Goal: Information Seeking & Learning: Learn about a topic

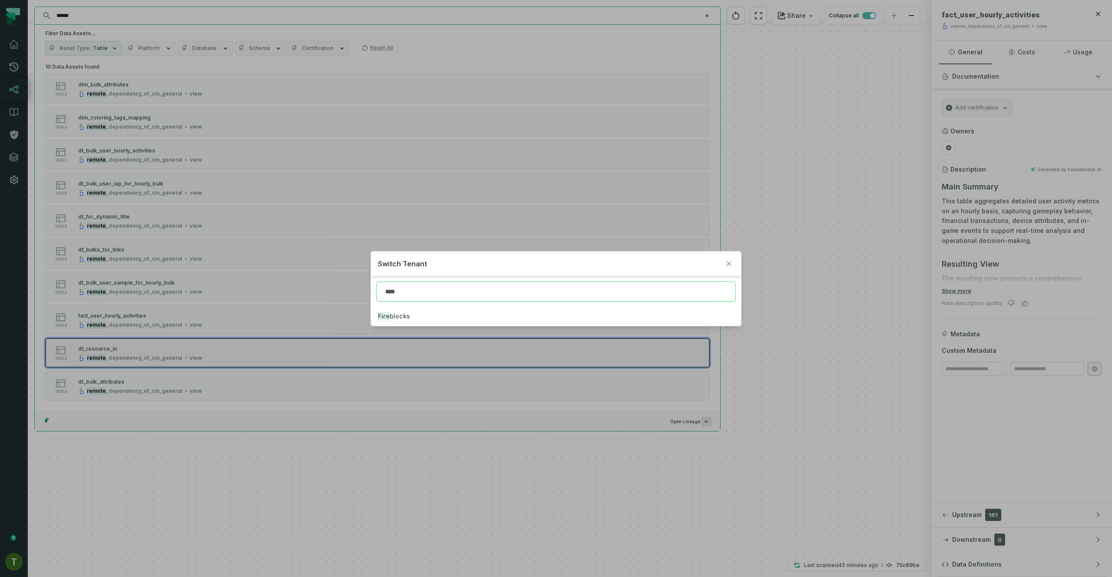
type input "****"
click button "Fire blocks" at bounding box center [556, 316] width 370 height 19
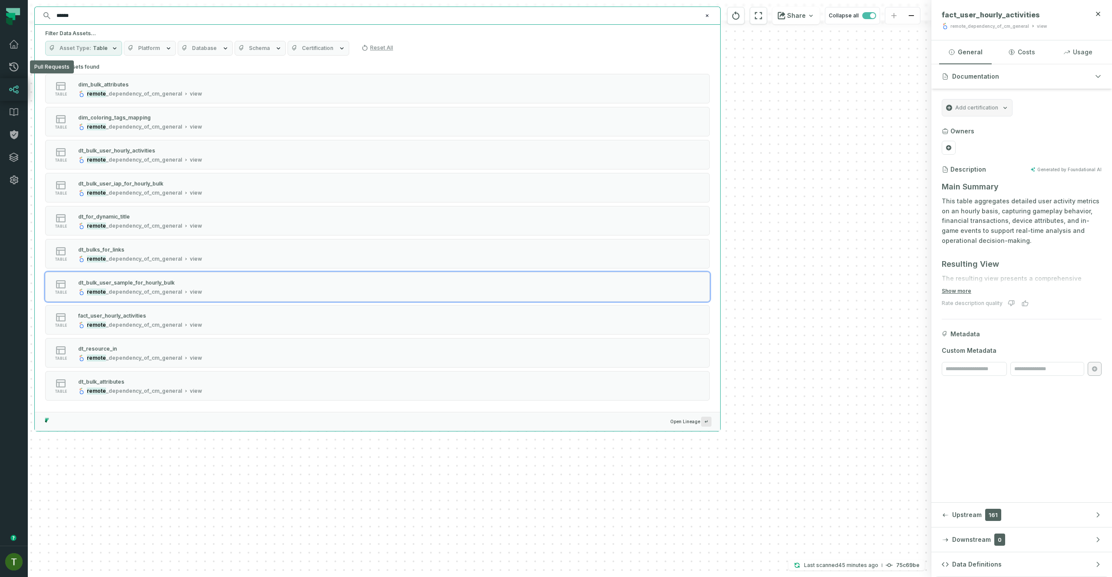
click at [24, 90] on link "Lineage" at bounding box center [14, 89] width 28 height 23
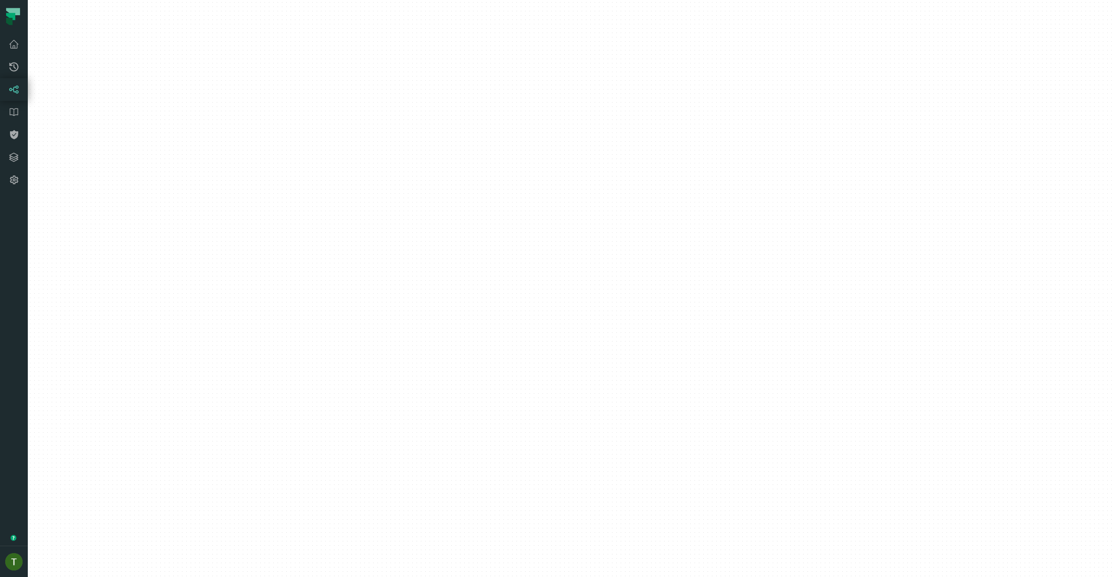
click at [18, 90] on icon at bounding box center [14, 89] width 10 height 10
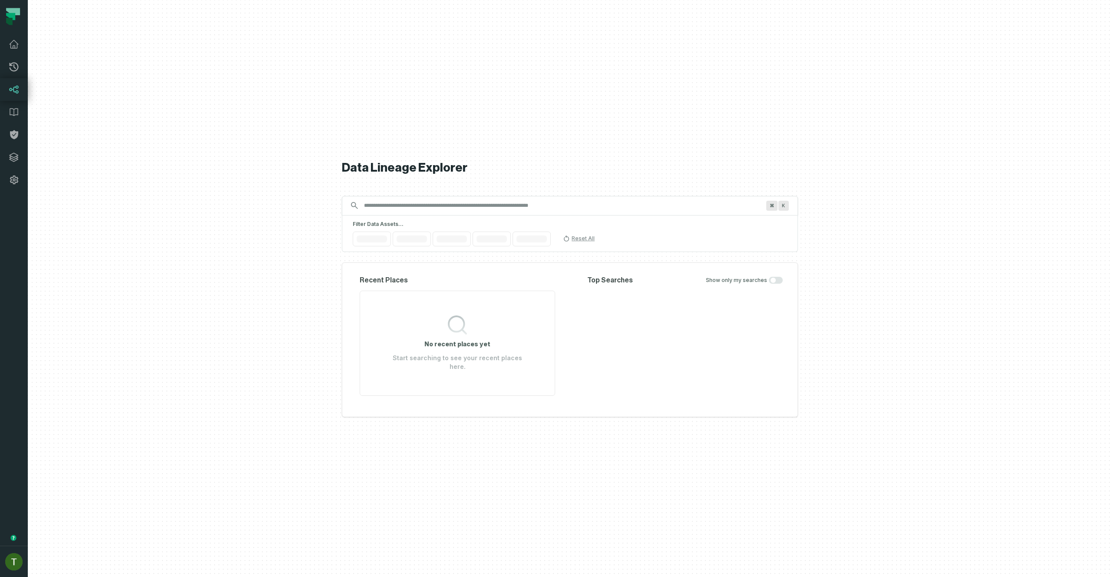
click at [18, 90] on icon at bounding box center [14, 90] width 10 height 8
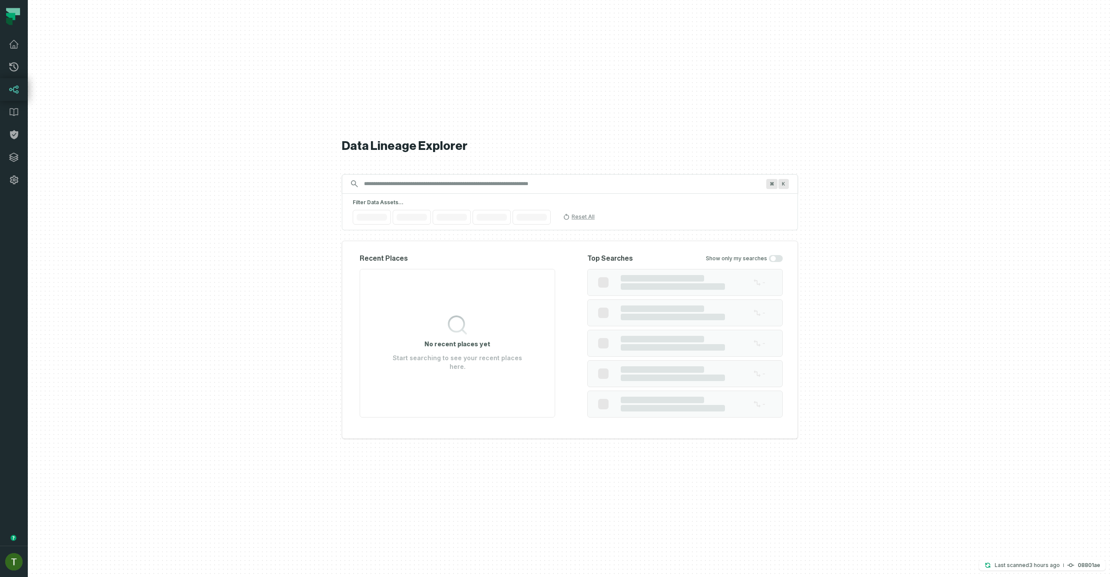
click at [18, 90] on icon at bounding box center [14, 89] width 10 height 10
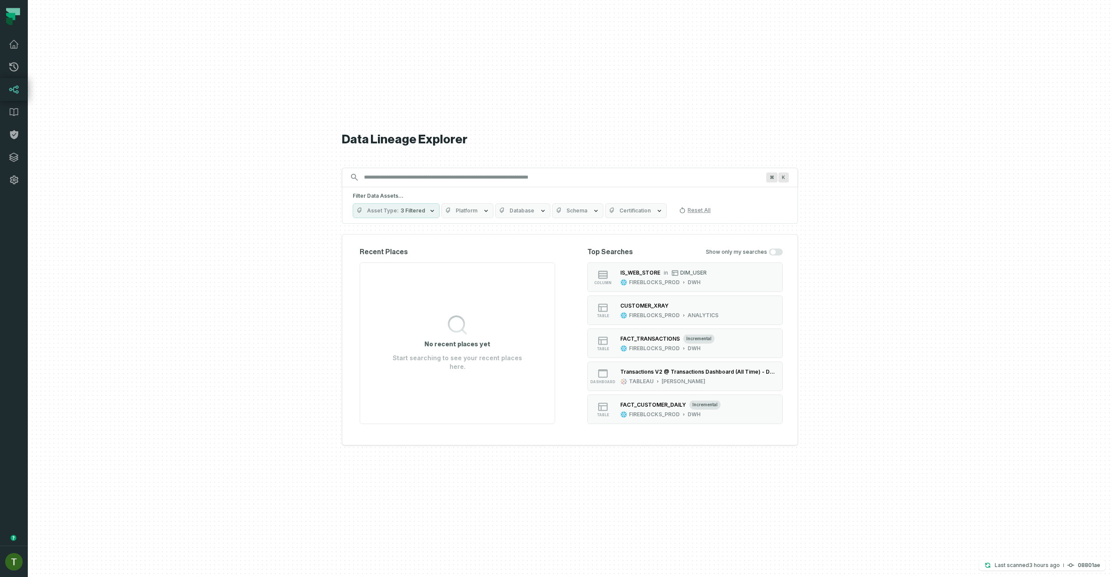
click at [18, 90] on icon at bounding box center [14, 89] width 10 height 10
click at [14, 76] on link "Pull Requests" at bounding box center [14, 67] width 28 height 23
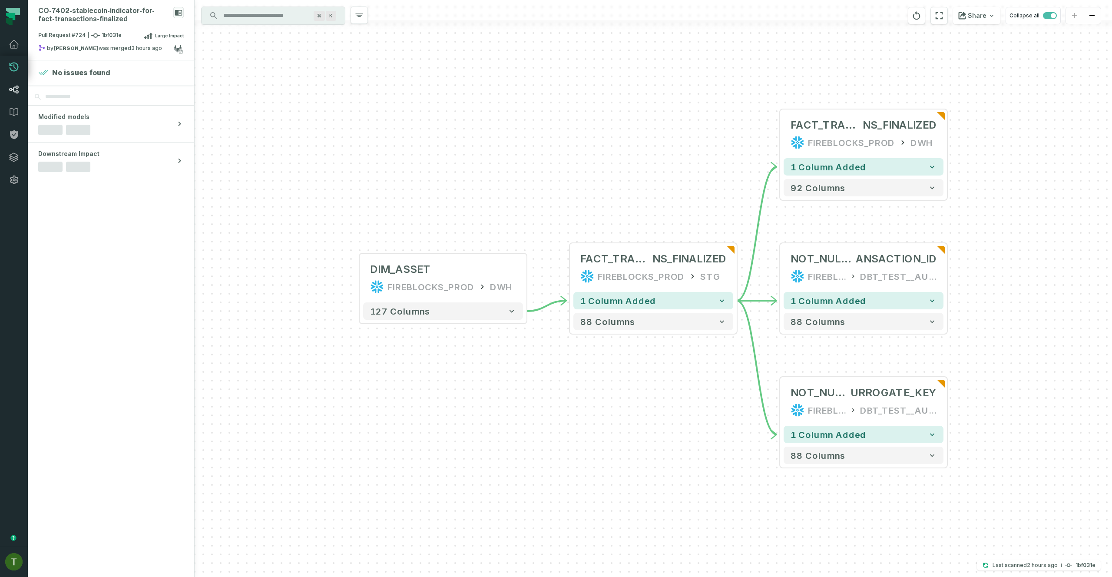
click at [21, 94] on link "Lineage" at bounding box center [14, 89] width 28 height 23
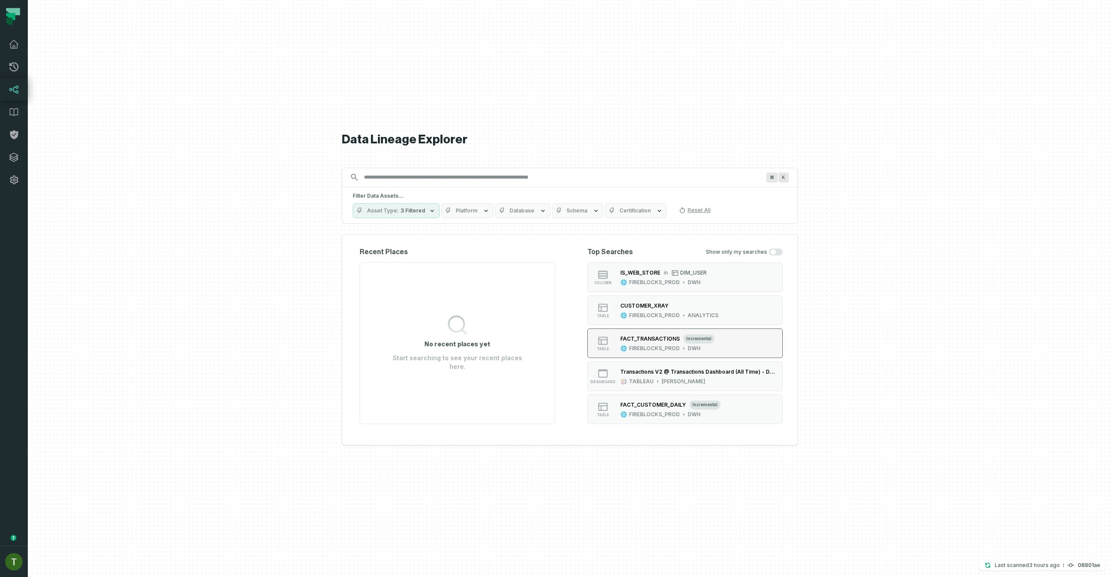
click at [662, 332] on button "table FACT_TRANSACTIONS incremental FIREBLOCKS_PROD DWH" at bounding box center [684, 343] width 195 height 30
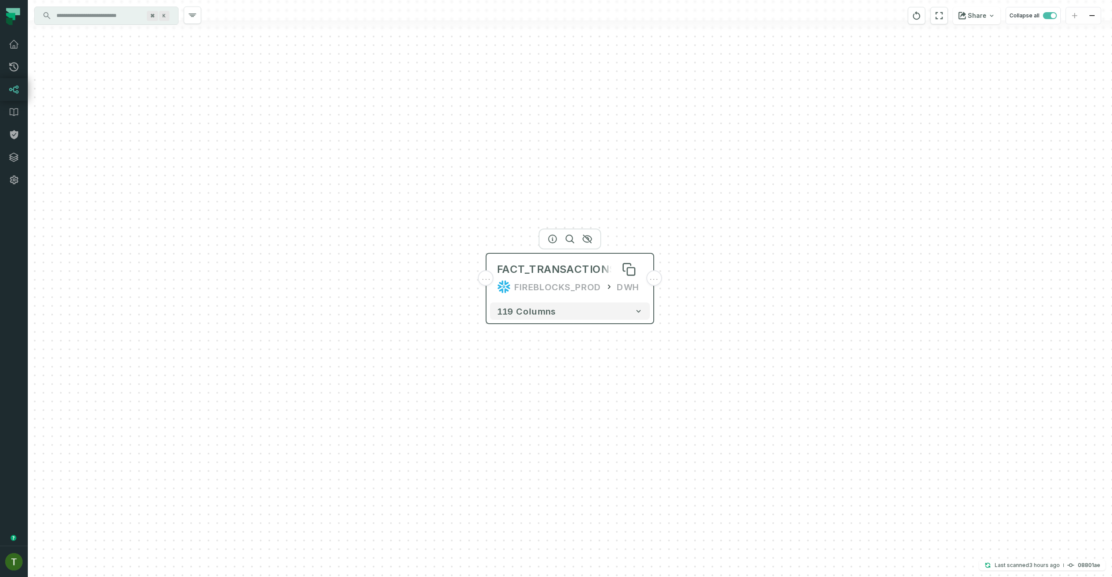
click at [539, 267] on div "FACT_TRANSACTIONS" at bounding box center [556, 269] width 119 height 14
click at [488, 274] on button "+" at bounding box center [486, 278] width 16 height 16
click at [488, 274] on button "+" at bounding box center [486, 279] width 16 height 16
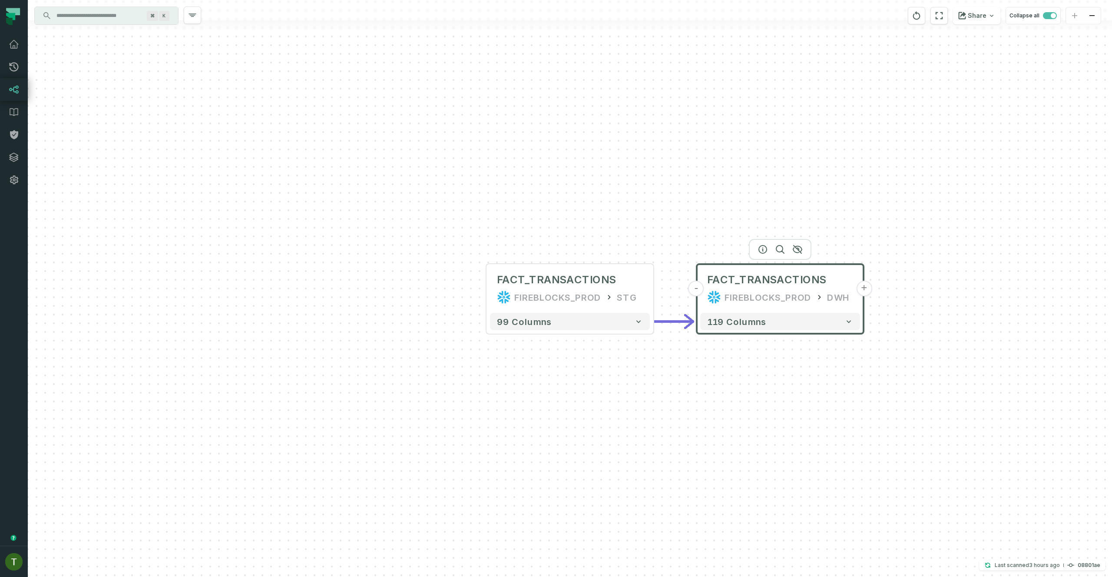
click at [861, 288] on button "+" at bounding box center [864, 289] width 16 height 16
click at [587, 201] on div "+ FACT_TRANSACTIONS FIREBLOCKS_PROD STG + 99 columns - FACT_TRANSACTIONS FIREBL…" at bounding box center [570, 288] width 1084 height 577
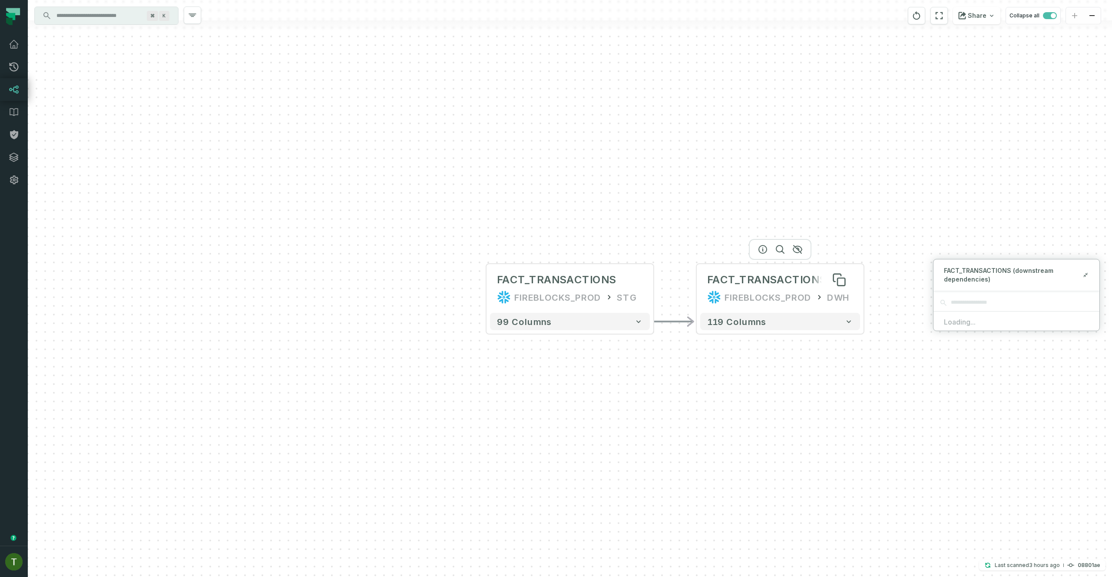
click at [787, 286] on div "FACT_TRANSACTIONS" at bounding box center [766, 280] width 119 height 14
click at [196, 20] on button "button" at bounding box center [192, 15] width 17 height 17
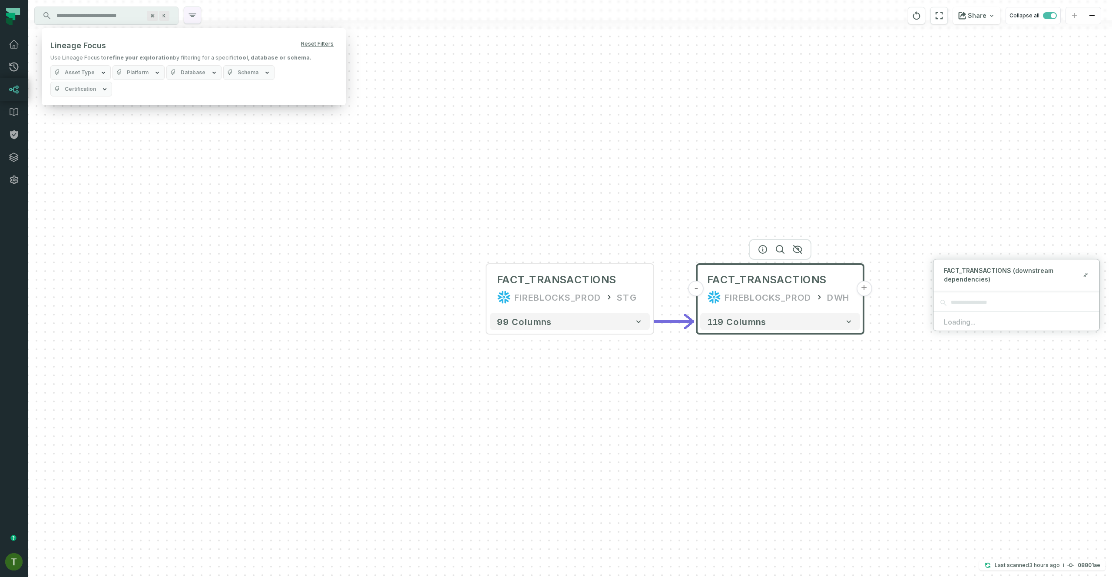
click at [197, 18] on icon "button" at bounding box center [192, 15] width 10 height 10
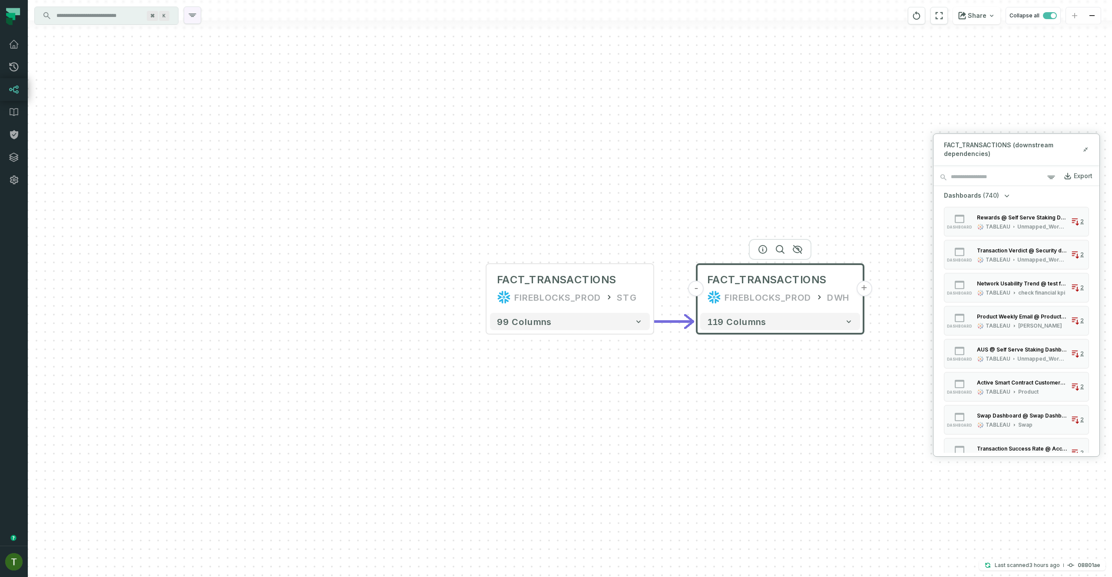
click at [198, 18] on button "button" at bounding box center [192, 15] width 17 height 17
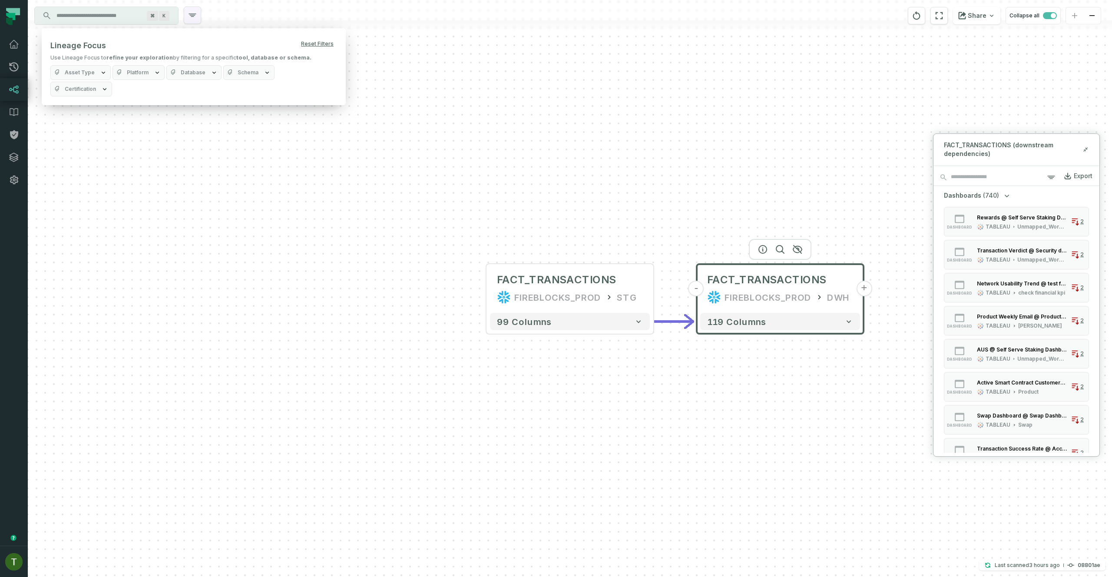
click at [195, 16] on icon "button" at bounding box center [192, 15] width 10 height 10
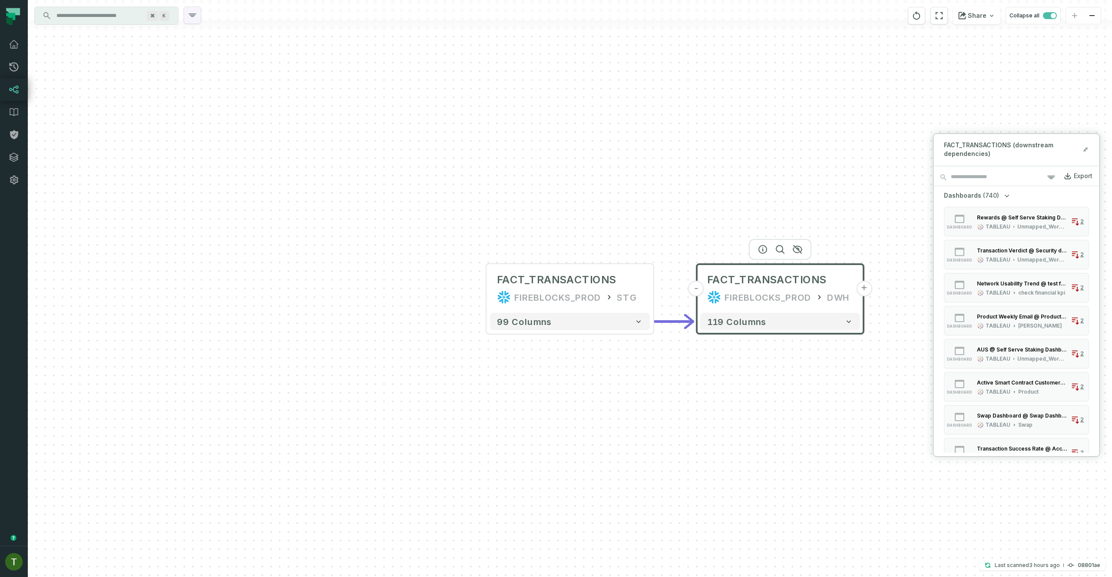
click at [192, 16] on icon "button" at bounding box center [192, 15] width 10 height 10
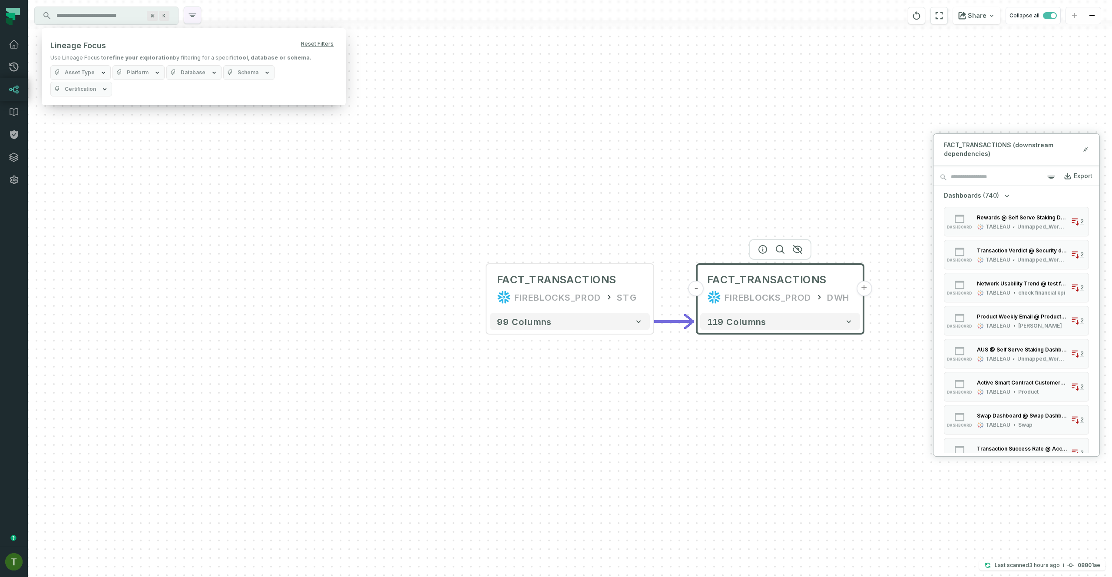
click at [189, 12] on icon "button" at bounding box center [192, 15] width 10 height 10
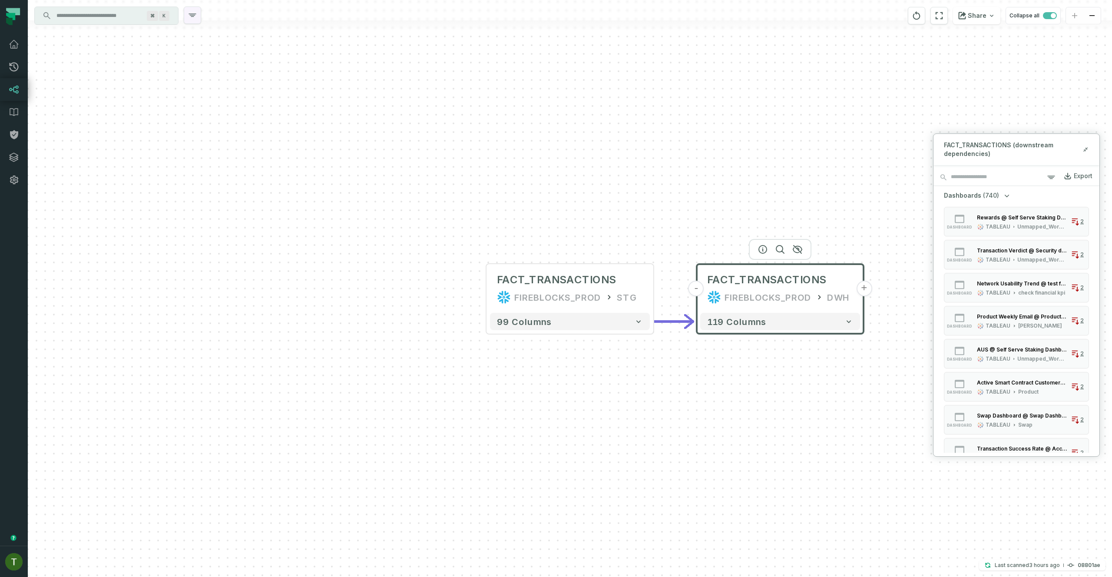
click at [197, 18] on button "button" at bounding box center [192, 15] width 17 height 17
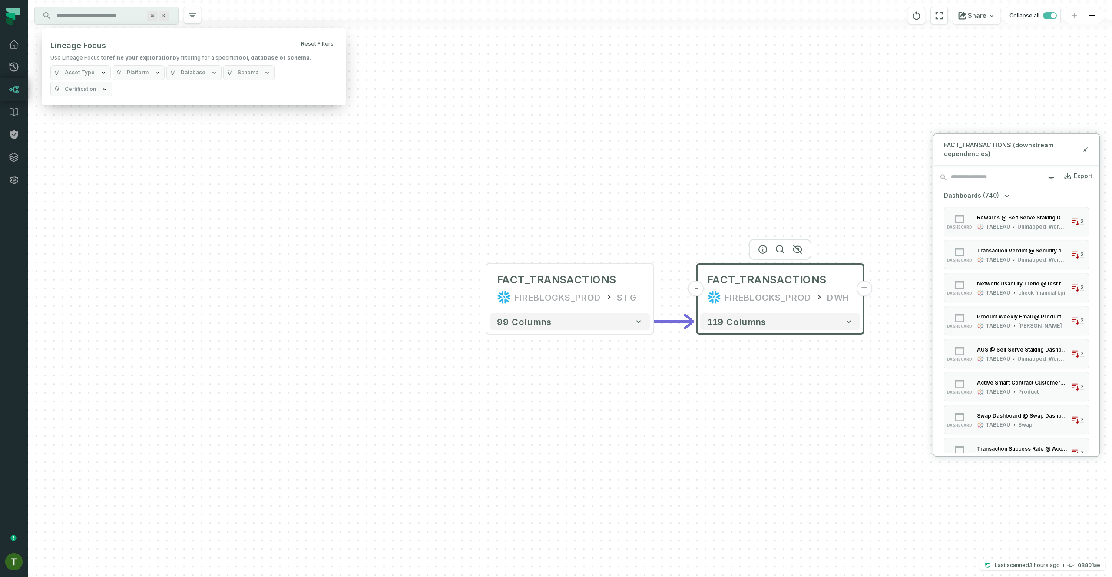
drag, startPoint x: 315, startPoint y: 155, endPoint x: 321, endPoint y: 159, distance: 7.1
click at [315, 155] on div "+ FACT_TRANSACTIONS FIREBLOCKS_PROD STG + 99 columns - FACT_TRANSACTIONS FIREBL…" at bounding box center [570, 288] width 1084 height 577
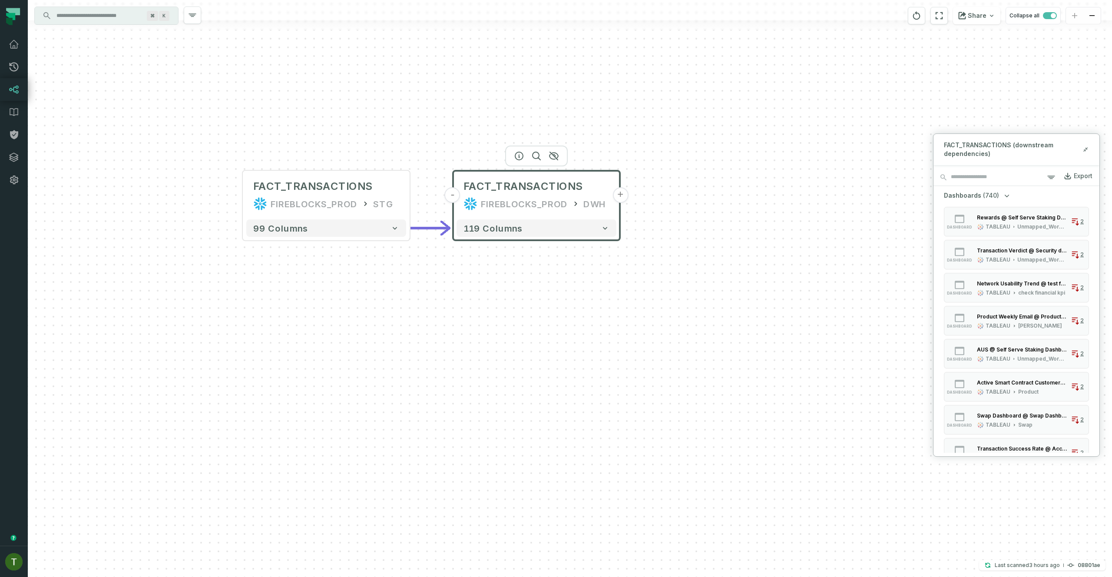
drag, startPoint x: 450, startPoint y: 244, endPoint x: 111, endPoint y: 70, distance: 381.3
click at [109, 81] on div "+ FACT_TRANSACTIONS FIREBLOCKS_PROD STG + 99 columns - FACT_TRANSACTIONS FIREBL…" at bounding box center [570, 288] width 1084 height 577
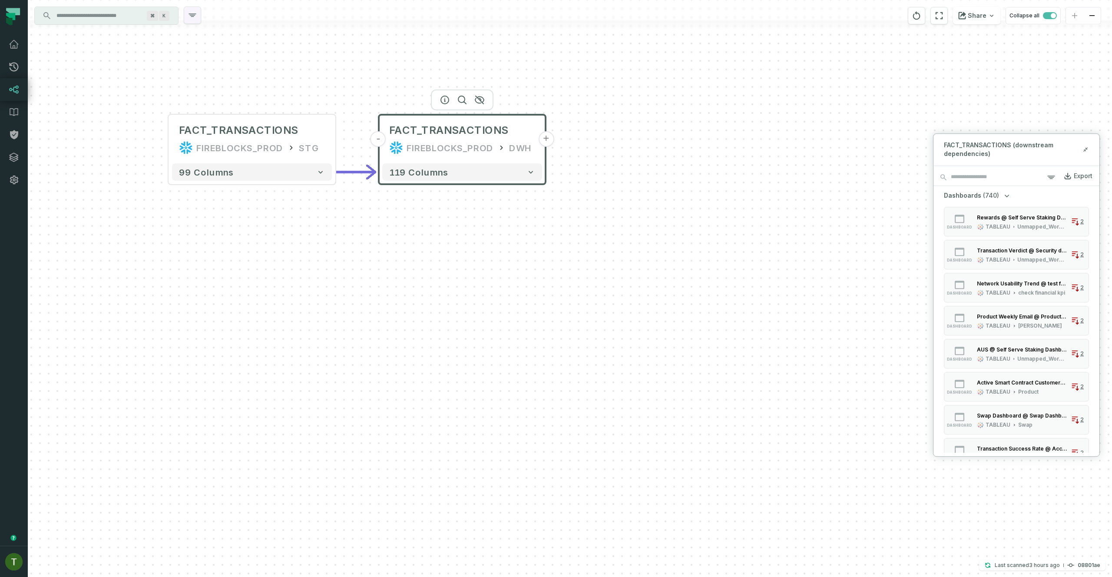
click at [191, 19] on icon "button" at bounding box center [192, 15] width 10 height 10
click at [199, 22] on button "button" at bounding box center [192, 15] width 17 height 17
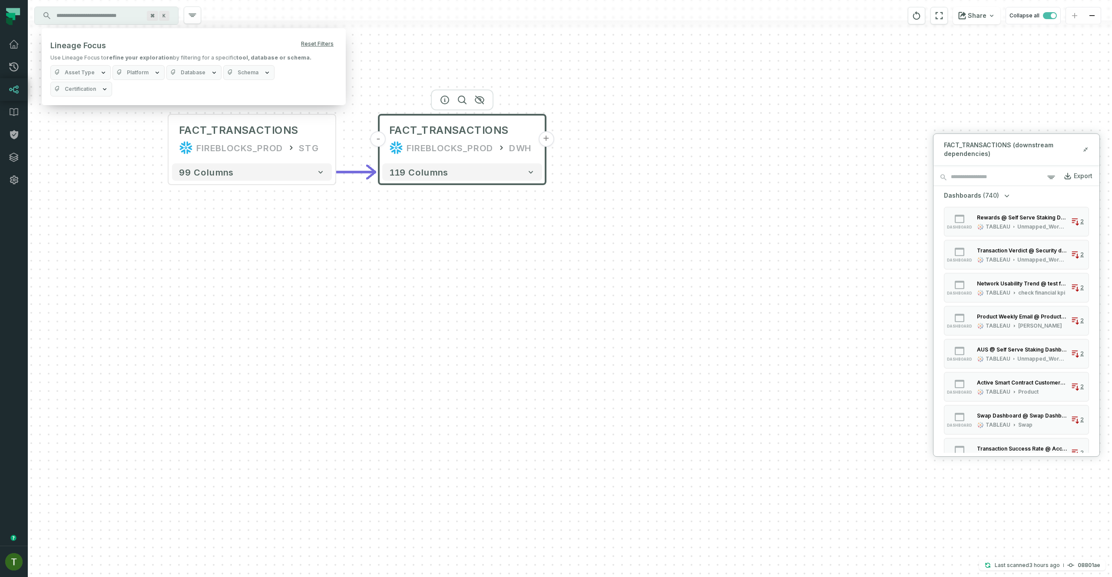
click at [263, 43] on div "Lineage Focus Reset Filters" at bounding box center [193, 45] width 287 height 17
click at [204, 72] on button "Database" at bounding box center [193, 72] width 55 height 15
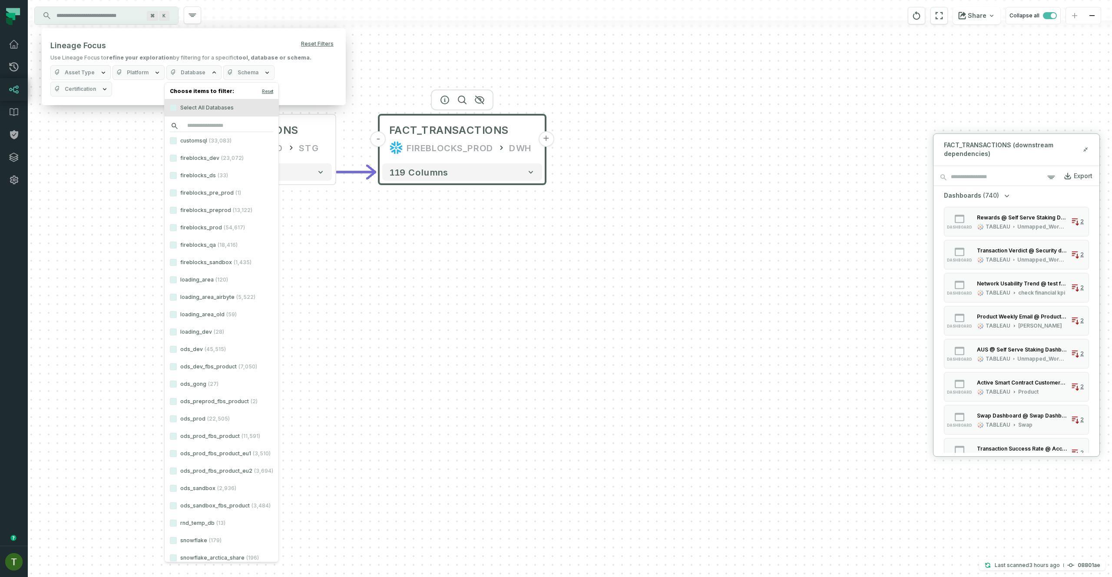
click at [212, 122] on input "search" at bounding box center [221, 126] width 103 height 12
click at [236, 228] on span "(54,617)" at bounding box center [234, 227] width 21 height 7
click at [177, 228] on button "fireblocks_prod (54,617)" at bounding box center [173, 227] width 7 height 7
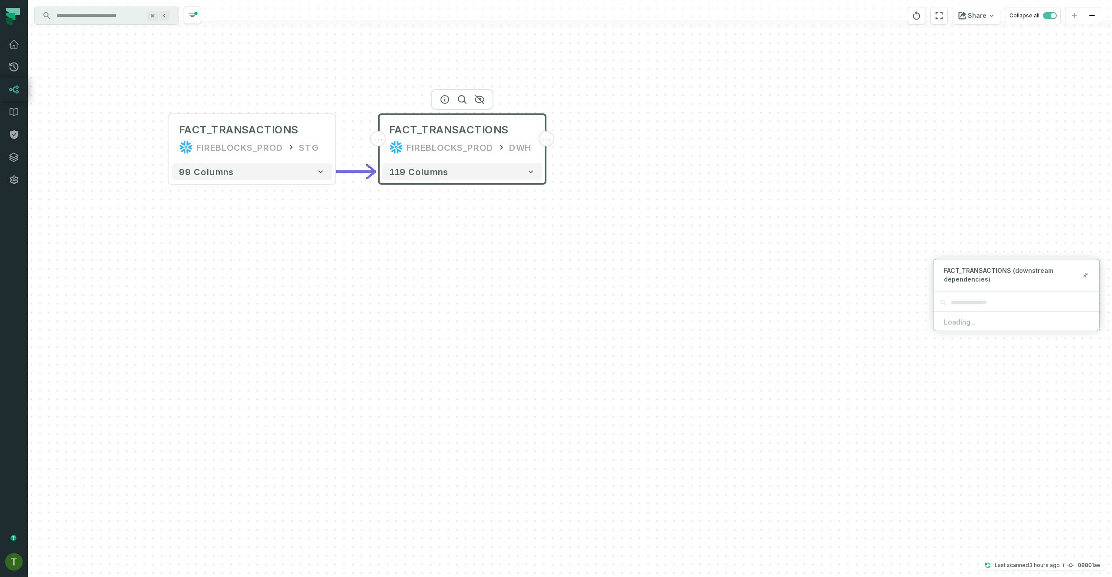
click at [407, 291] on div "... FACT_TRANSACTIONS FIREBLOCKS_PROD STG ... 99 columns ... FACT_TRANSACTIONS …" at bounding box center [570, 288] width 1084 height 577
click at [104, 12] on input "Discovery Provider cmdk menu" at bounding box center [98, 16] width 95 height 14
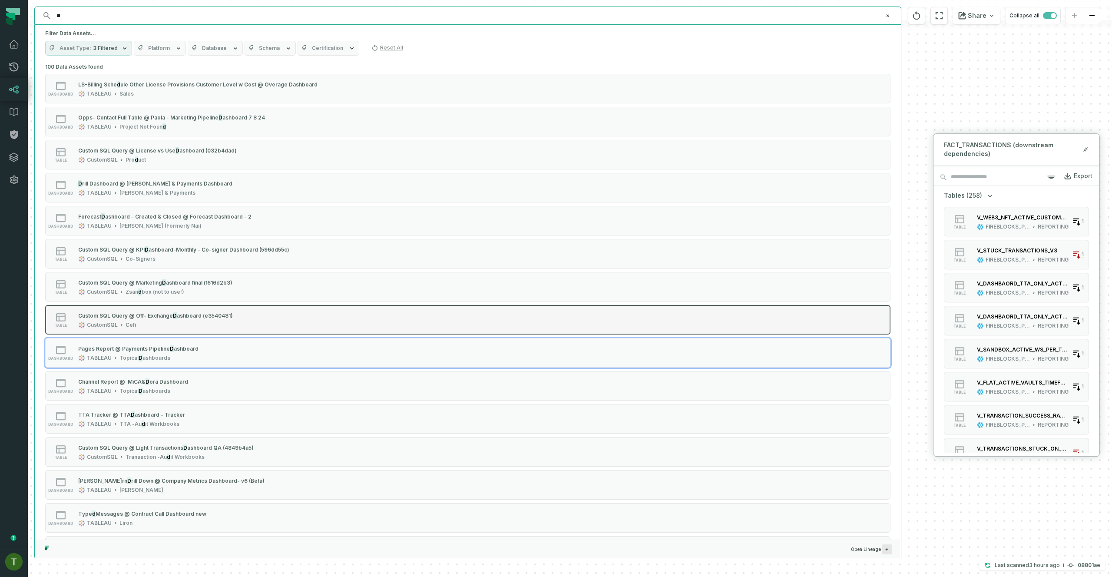
type input "***"
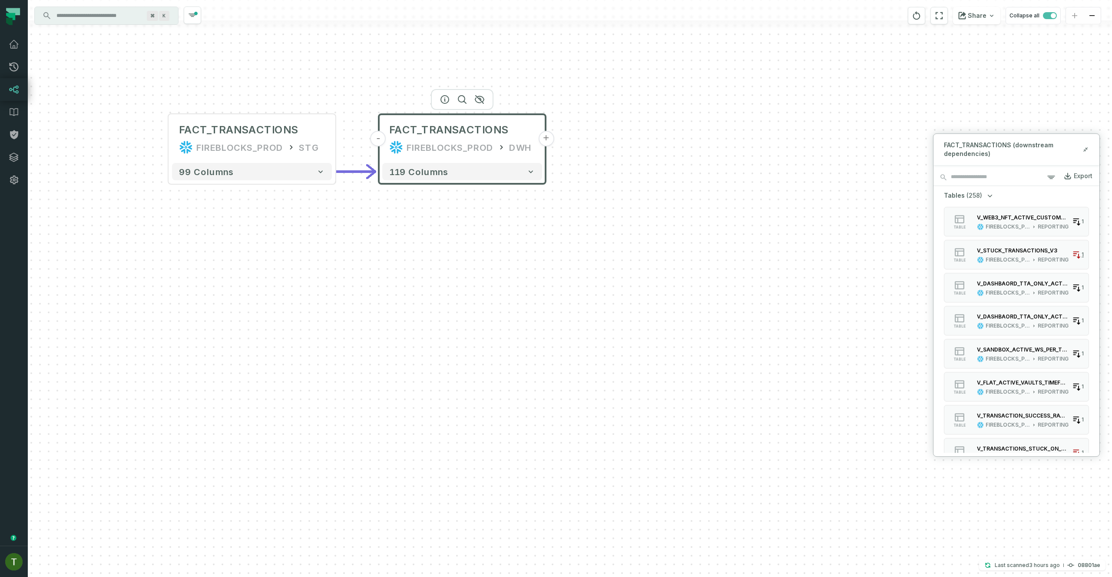
click at [86, 14] on input "Discovery Provider cmdk menu" at bounding box center [98, 16] width 95 height 14
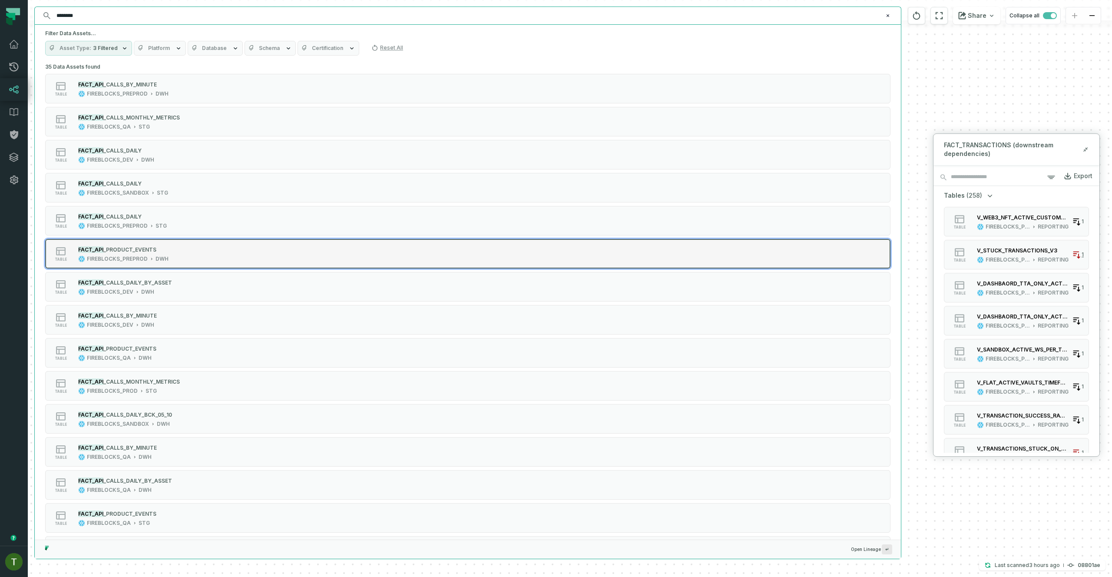
type input "********"
click at [157, 244] on button "table FACT_API _PRODUCT_EVENTS FIREBLOCKS_PREPROD DWH" at bounding box center [467, 254] width 845 height 30
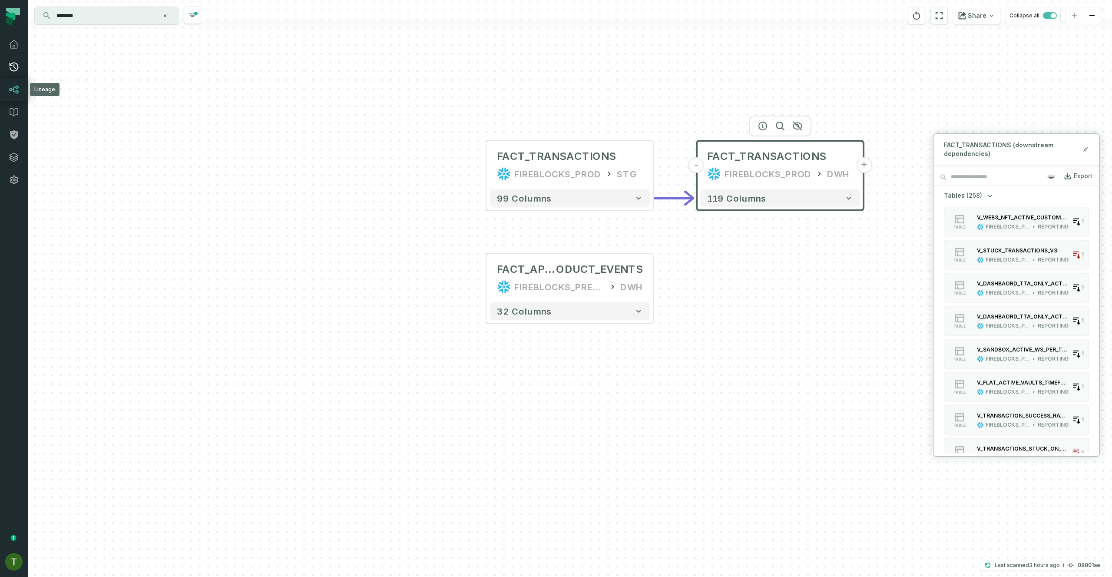
click at [8, 76] on link "Pull Requests" at bounding box center [14, 67] width 28 height 23
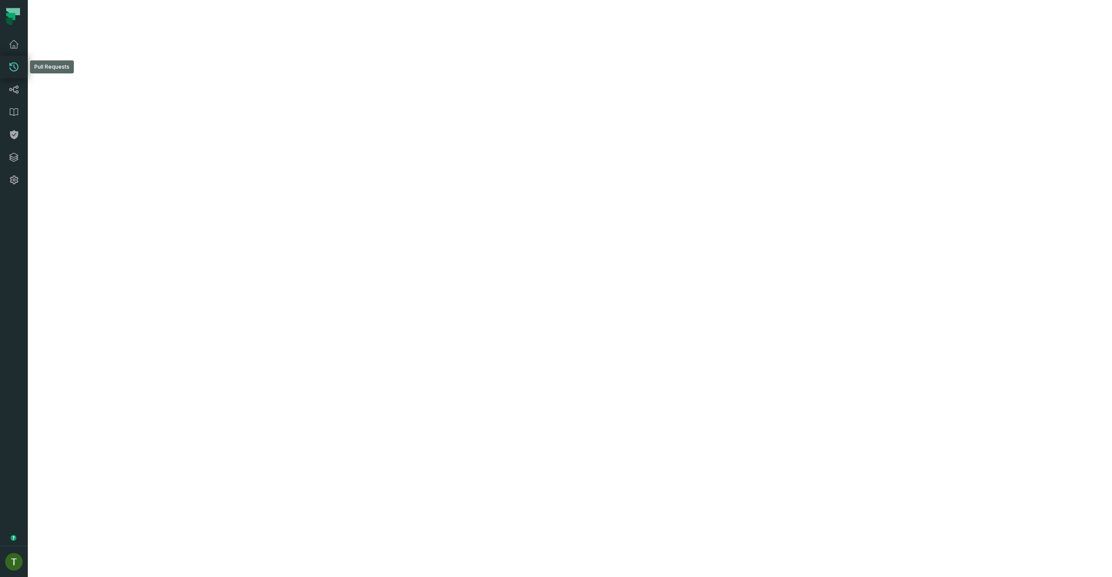
click at [12, 67] on icon at bounding box center [14, 67] width 10 height 10
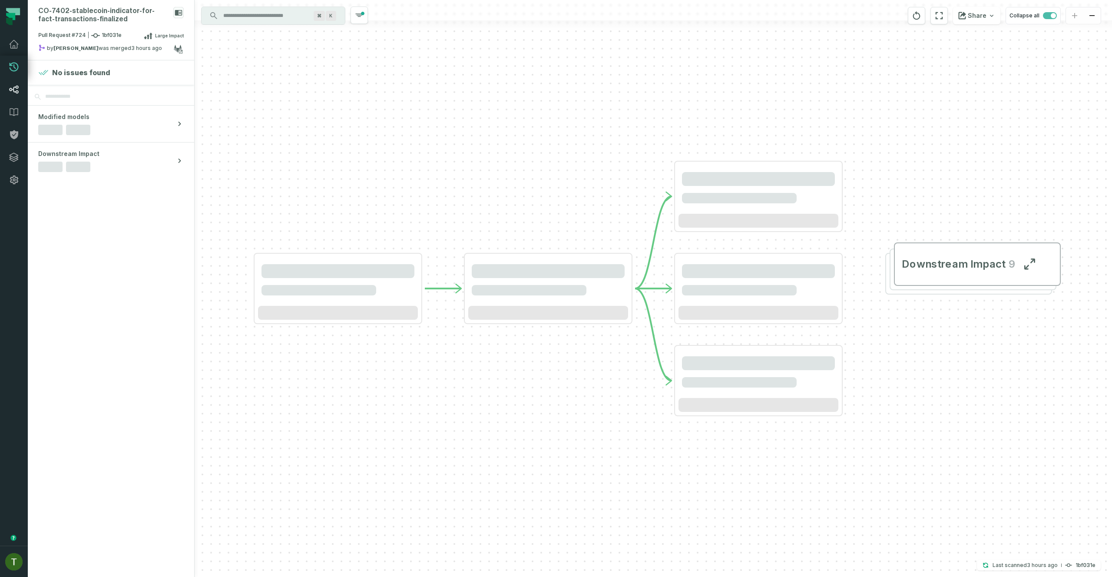
click at [15, 86] on icon at bounding box center [14, 89] width 10 height 10
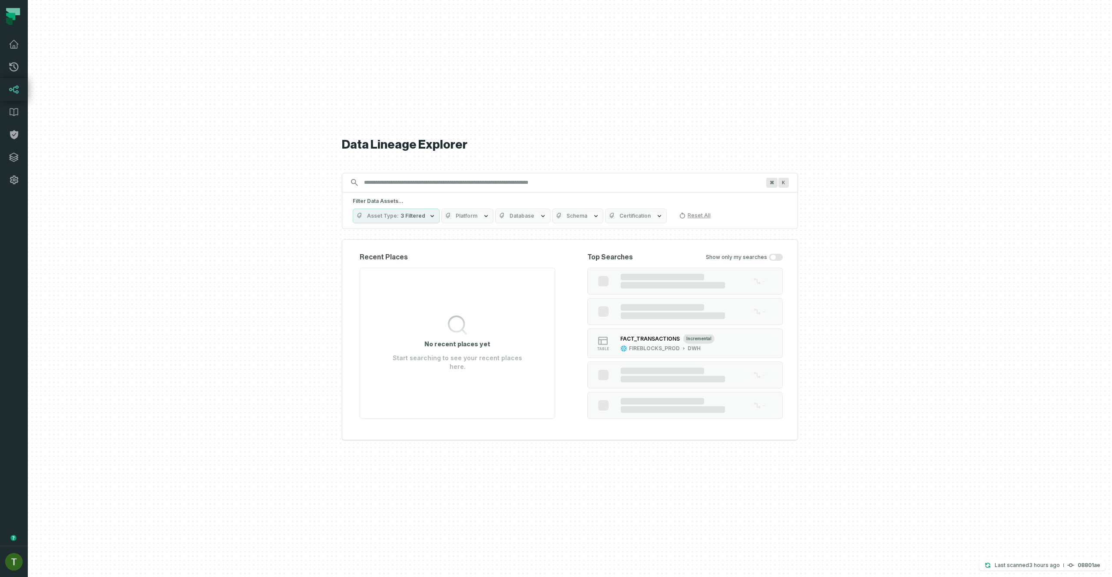
click at [15, 86] on icon at bounding box center [14, 89] width 10 height 10
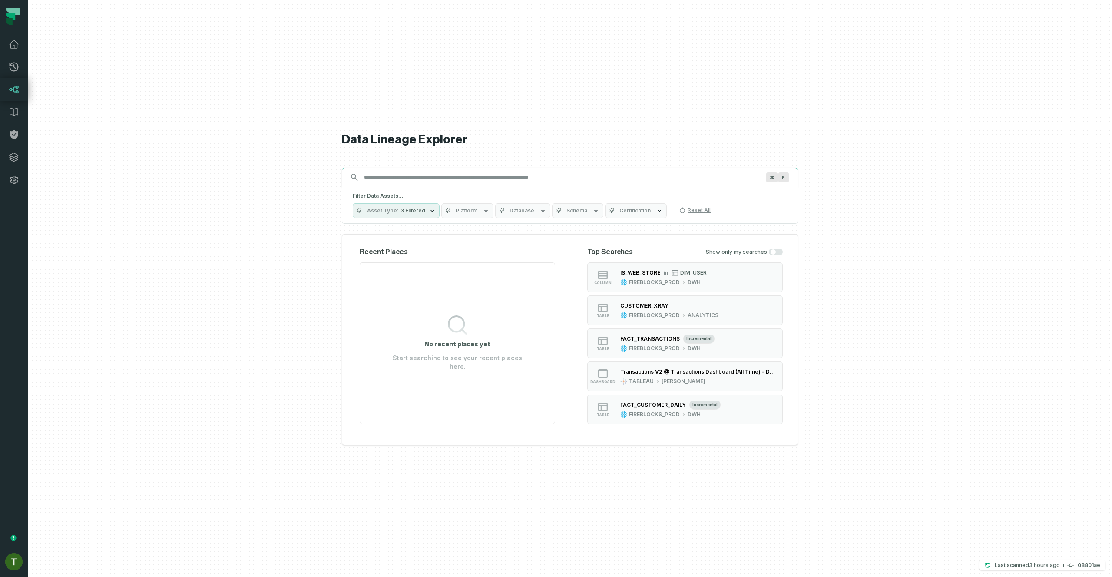
click at [619, 182] on input "Discovery Provider cmdk menu" at bounding box center [562, 177] width 407 height 14
click at [652, 334] on div "FACT_TRANSACTIONS incremental" at bounding box center [667, 338] width 94 height 9
click at [19, 45] on link "Dashboard" at bounding box center [14, 44] width 28 height 23
click at [18, 47] on icon at bounding box center [14, 44] width 10 height 10
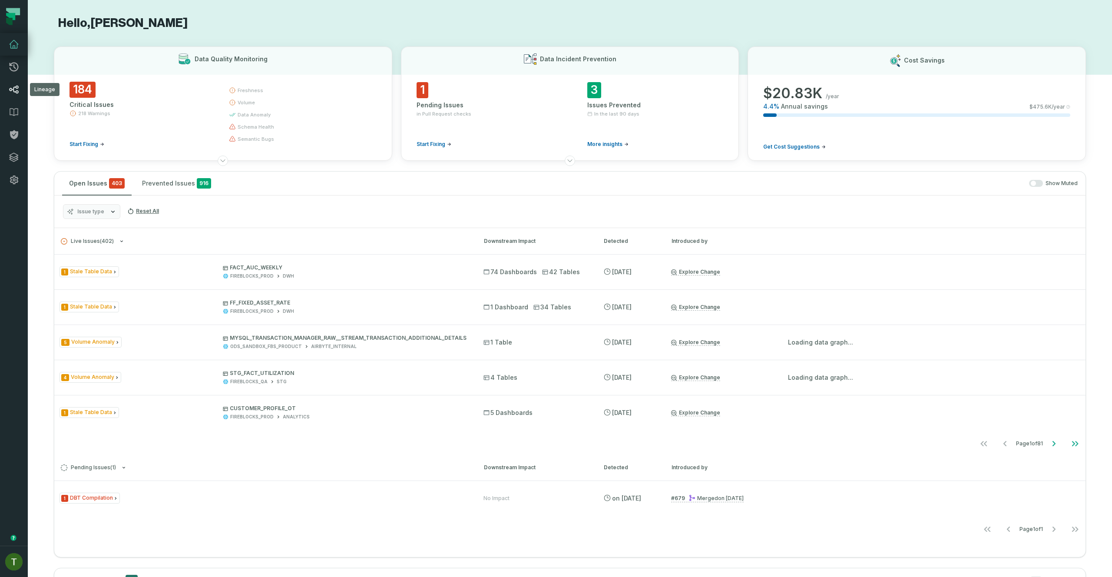
click at [21, 87] on link "Lineage" at bounding box center [14, 89] width 28 height 23
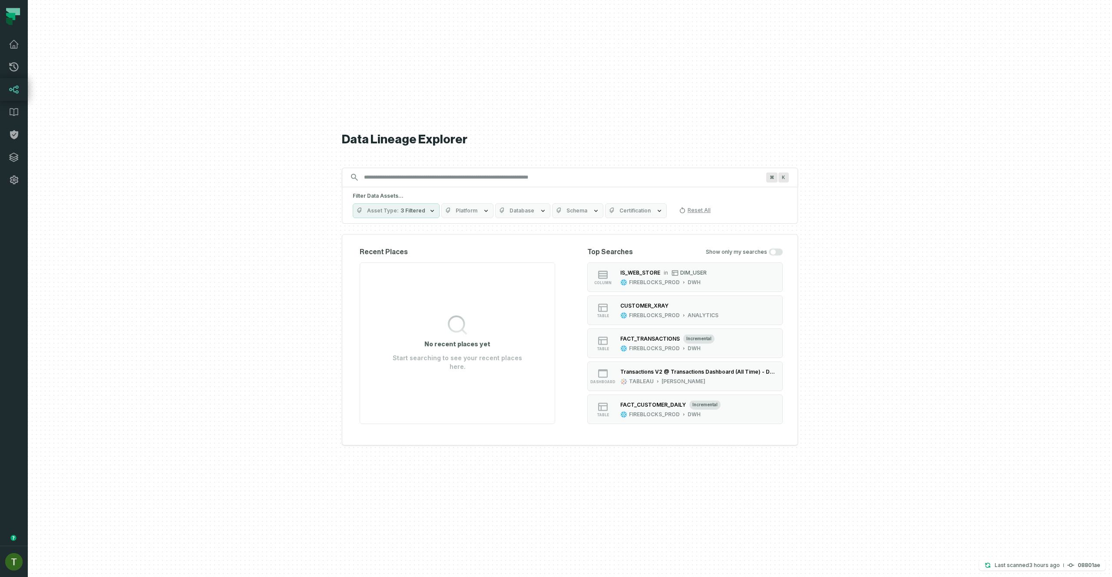
click at [372, 192] on h5 "Filter Data Assets..." at bounding box center [570, 195] width 434 height 7
click at [524, 207] on span "Database" at bounding box center [521, 210] width 25 height 7
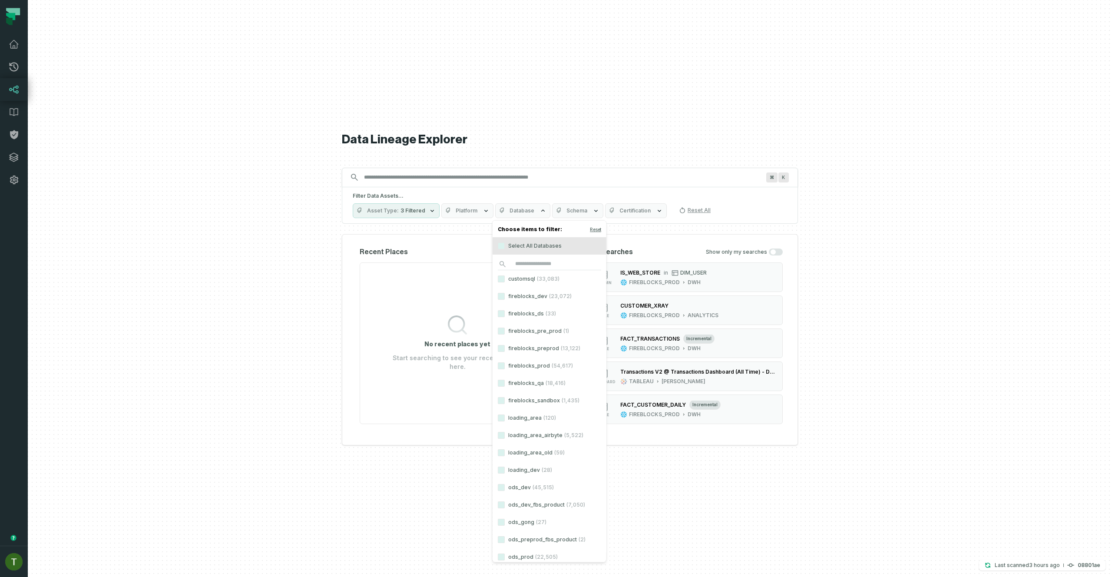
click at [537, 364] on label "fireblocks_prod (54,617)" at bounding box center [550, 365] width 114 height 17
click at [505, 364] on button "fireblocks_prod (54,617)" at bounding box center [501, 365] width 7 height 7
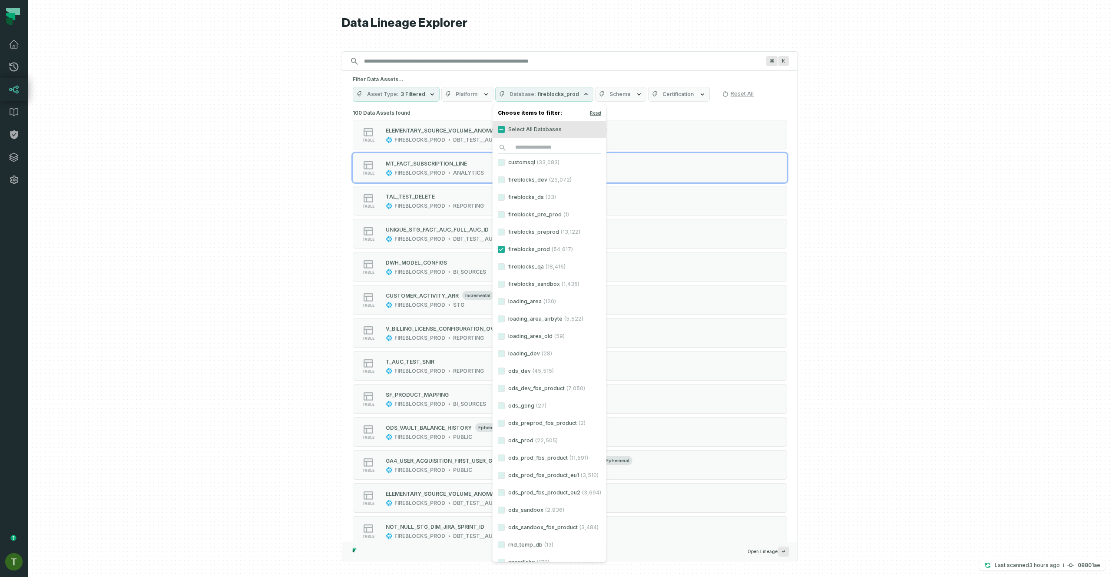
click at [988, 126] on div at bounding box center [570, 288] width 1084 height 577
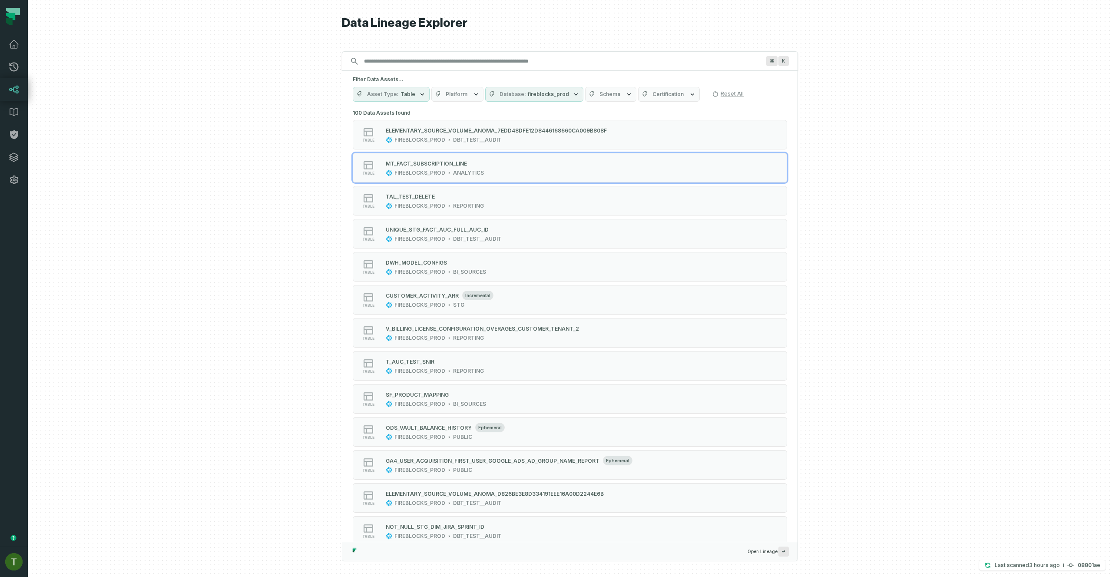
click at [852, 144] on div at bounding box center [570, 288] width 1084 height 577
click at [12, 114] on icon at bounding box center [14, 112] width 8 height 7
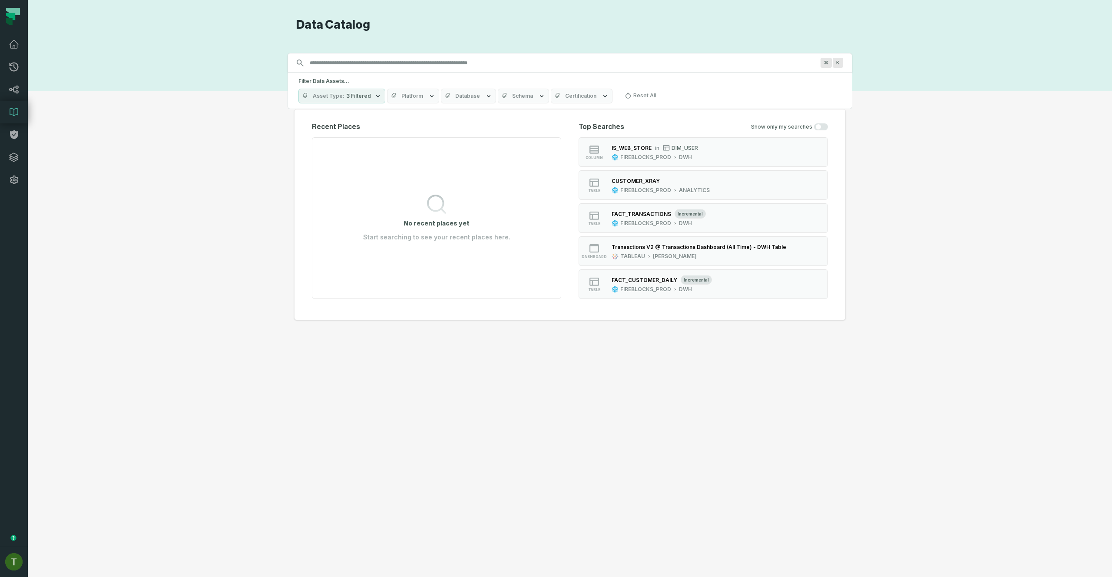
click at [13, 111] on icon at bounding box center [14, 112] width 10 height 10
click at [16, 90] on icon at bounding box center [14, 89] width 10 height 10
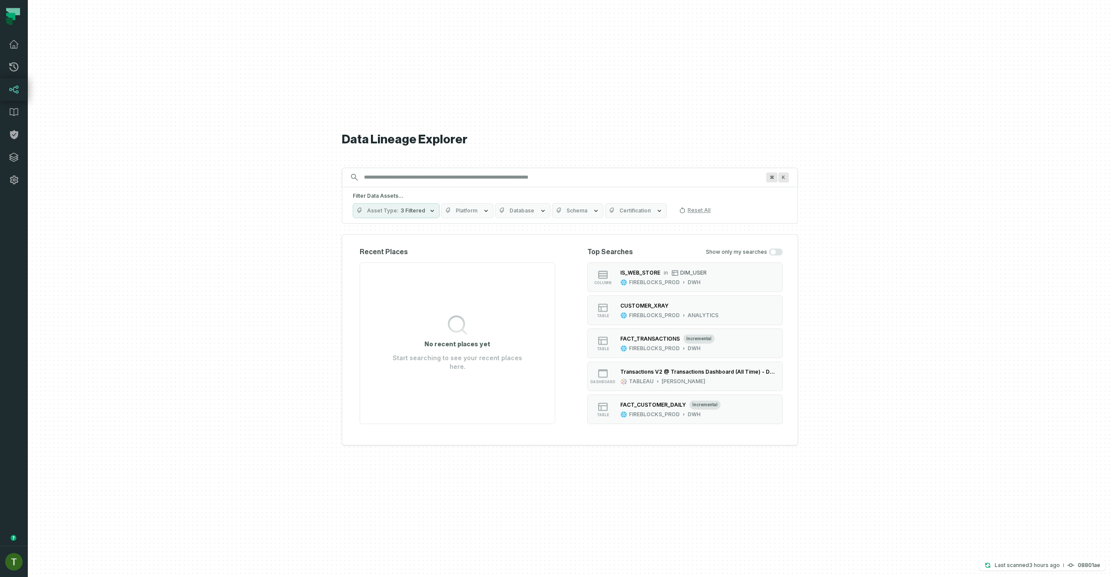
click at [16, 90] on icon at bounding box center [14, 89] width 10 height 10
click at [669, 300] on button "table CUSTOMER_XRAY FIREBLOCKS_PROD ANALYTICS" at bounding box center [684, 310] width 195 height 30
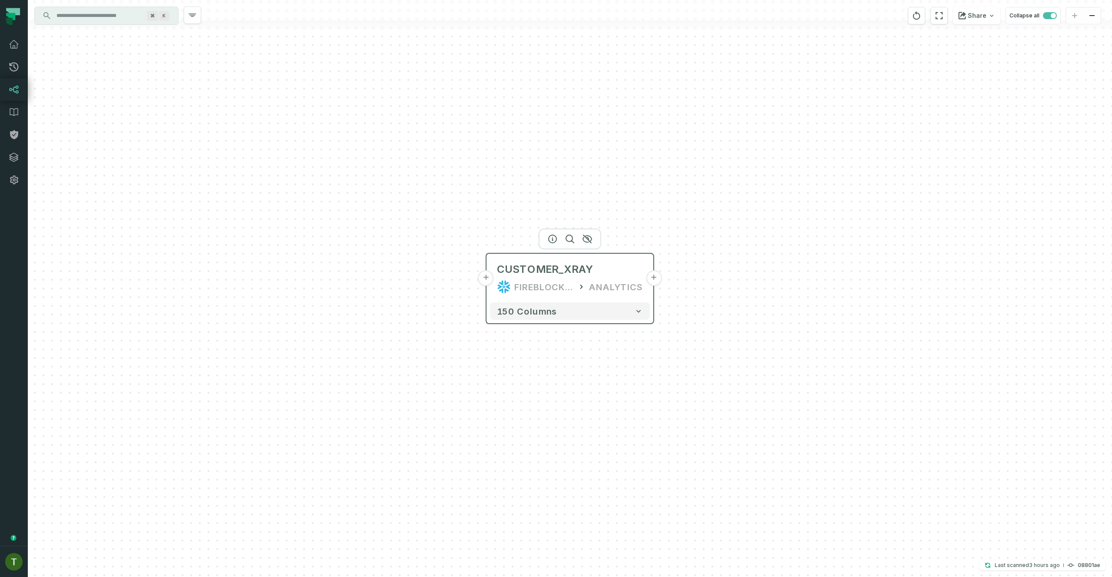
click at [489, 275] on button "+" at bounding box center [486, 278] width 16 height 16
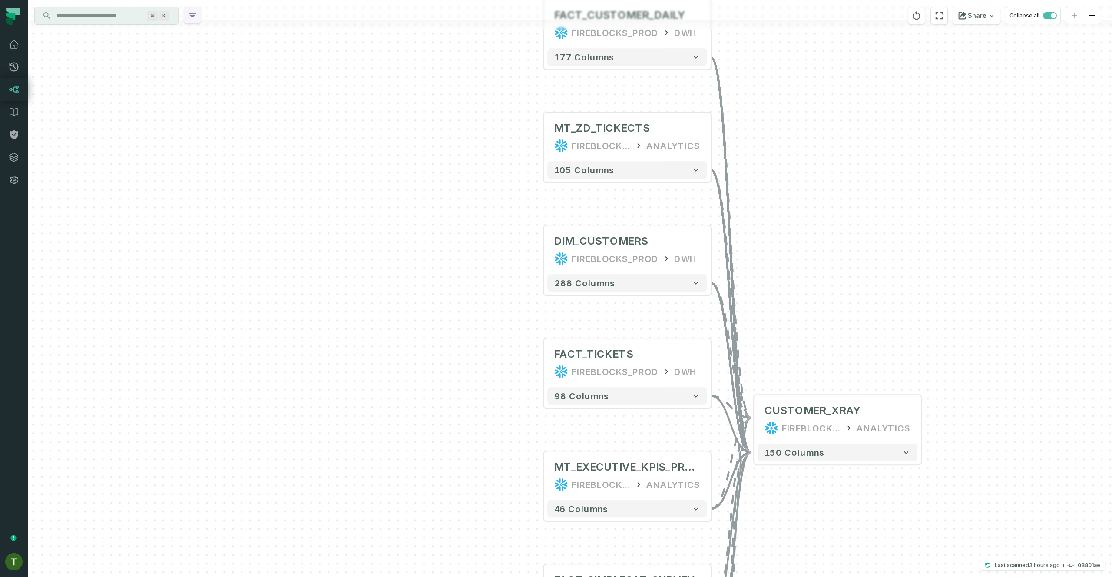
click at [195, 21] on button "button" at bounding box center [192, 15] width 17 height 17
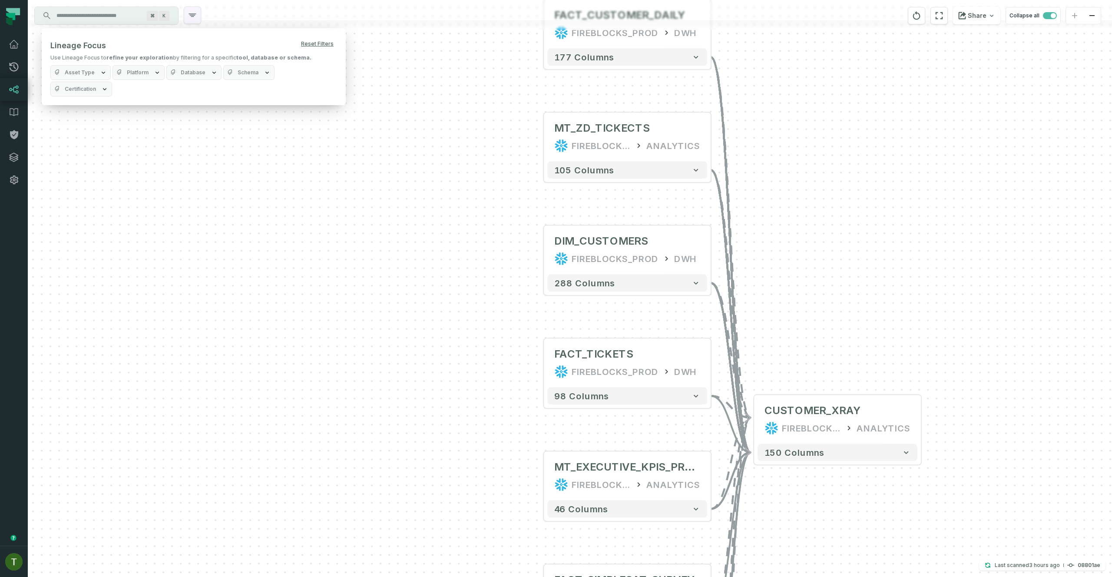
click at [193, 20] on icon "button" at bounding box center [192, 15] width 10 height 10
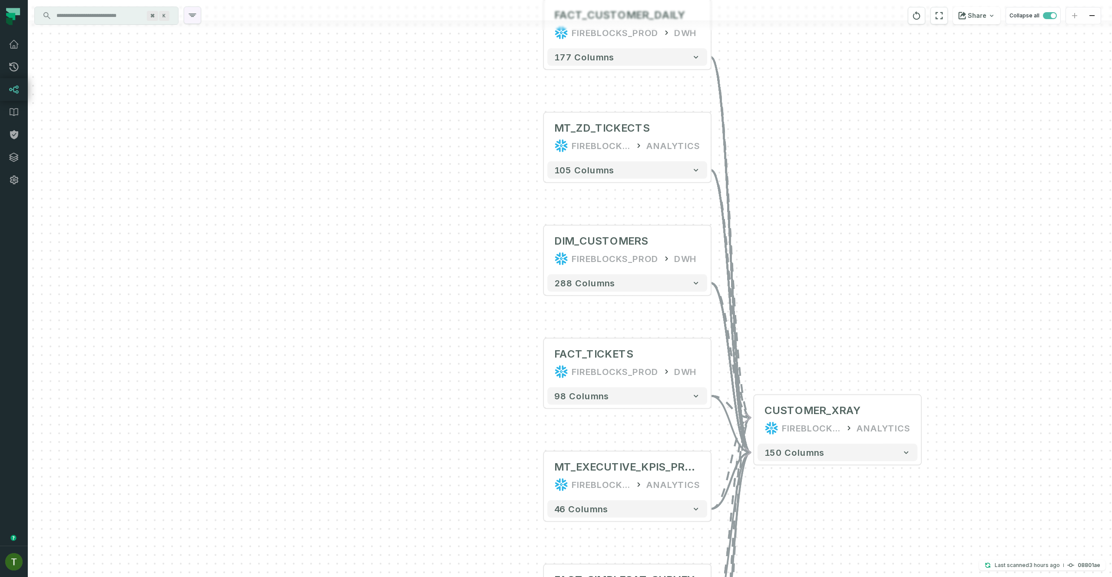
click at [193, 19] on icon "button" at bounding box center [192, 15] width 10 height 10
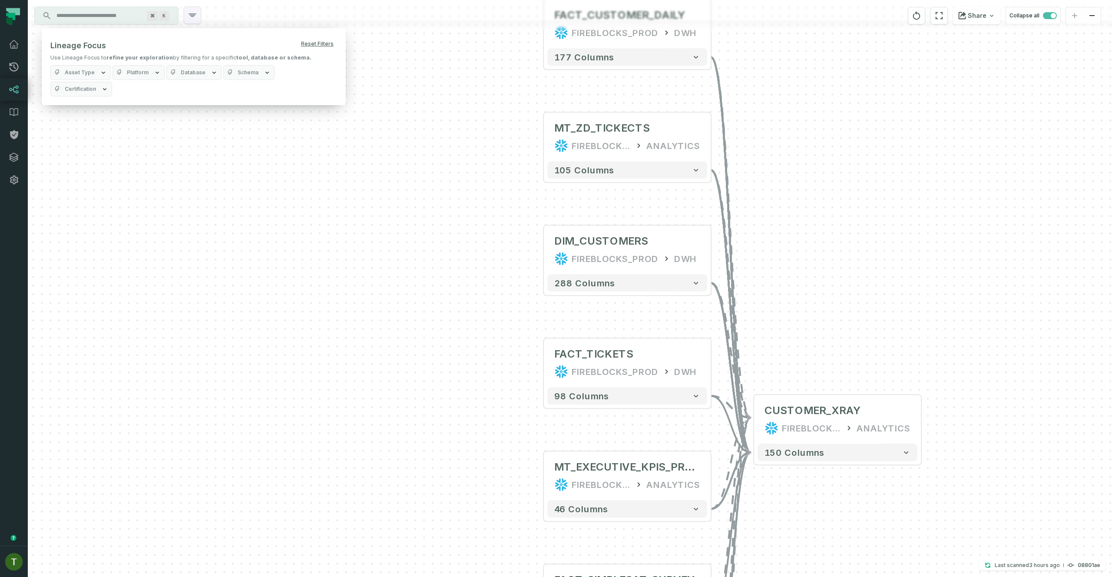
click at [193, 19] on icon "button" at bounding box center [192, 15] width 10 height 10
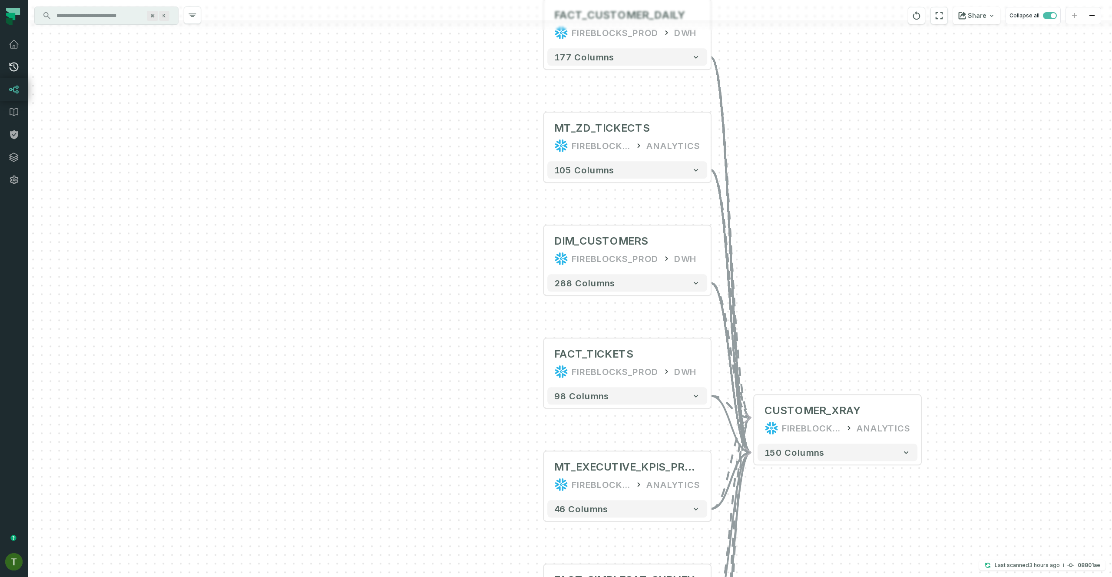
click at [7, 73] on link "Pull Requests" at bounding box center [14, 67] width 28 height 23
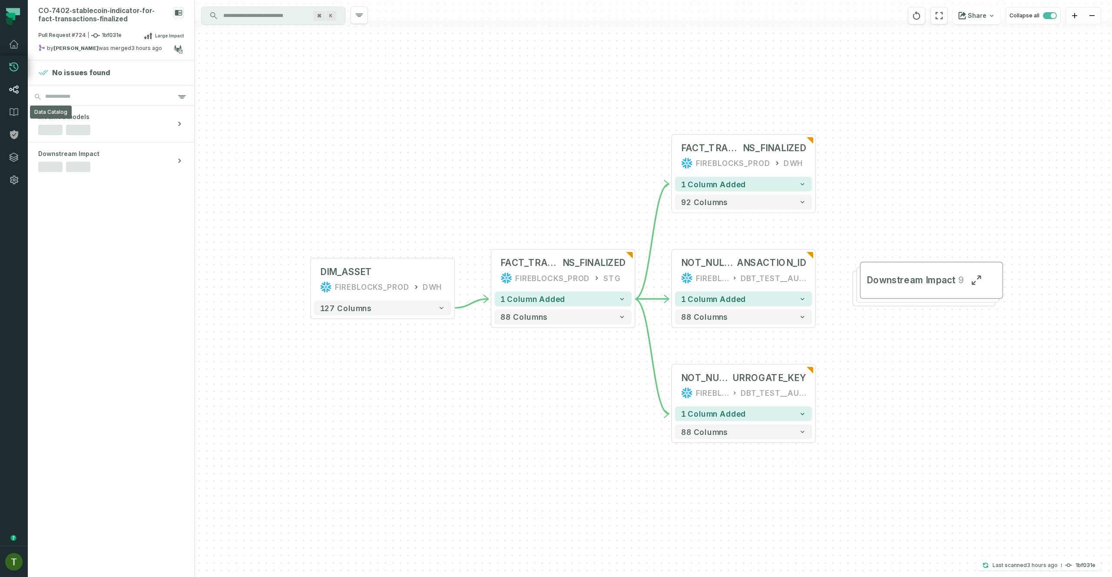
click at [14, 91] on icon at bounding box center [14, 90] width 10 height 8
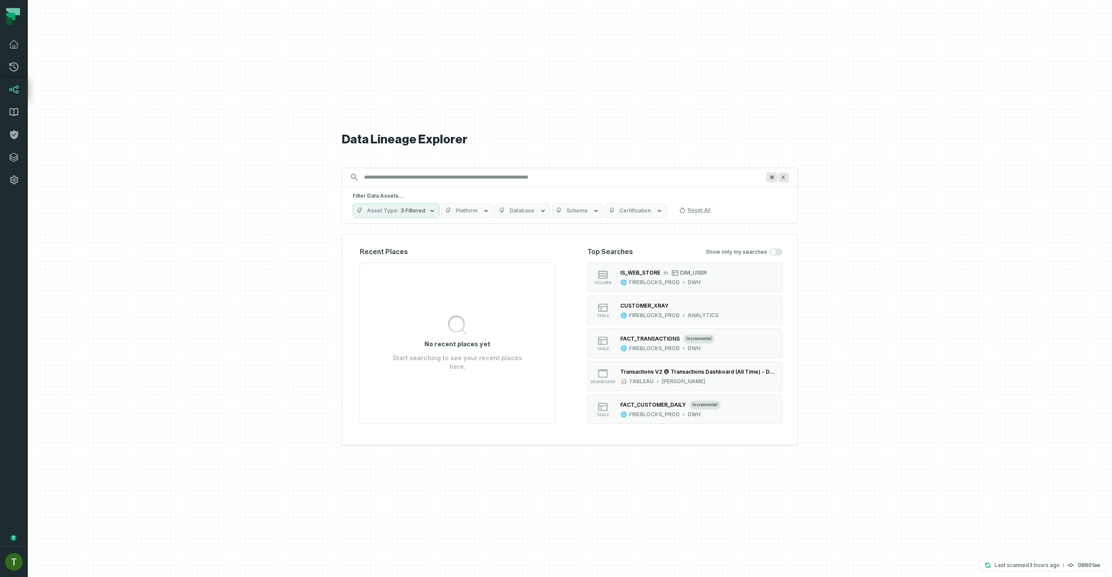
click at [17, 108] on icon at bounding box center [14, 112] width 10 height 10
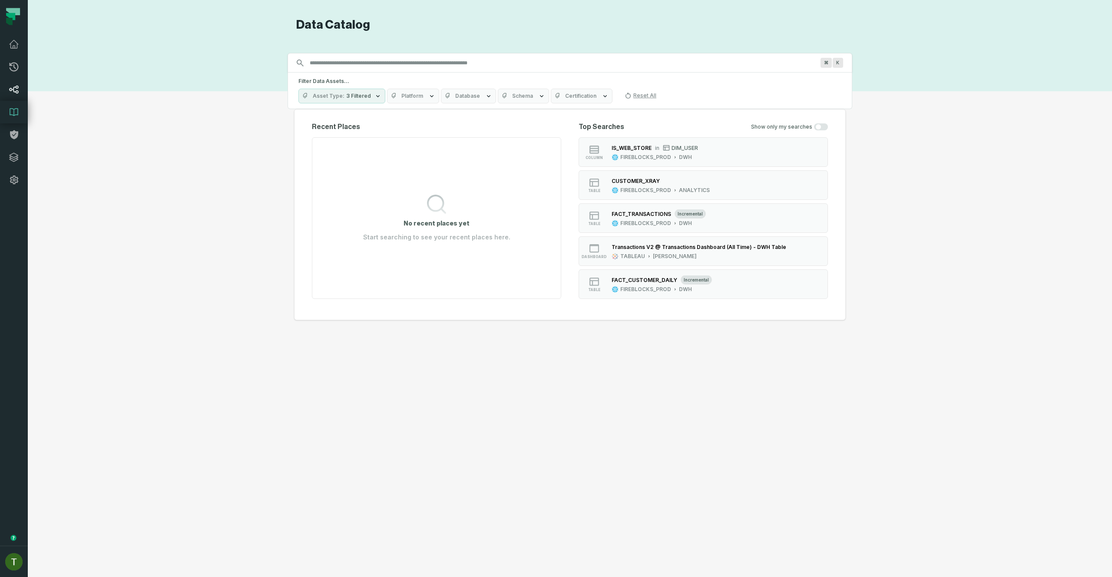
click at [14, 85] on icon at bounding box center [14, 89] width 10 height 10
